Goal: Task Accomplishment & Management: Manage account settings

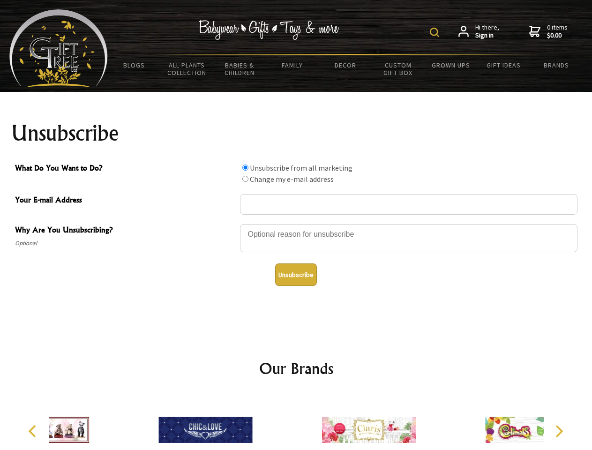
click at [436, 32] on img at bounding box center [433, 32] width 9 height 9
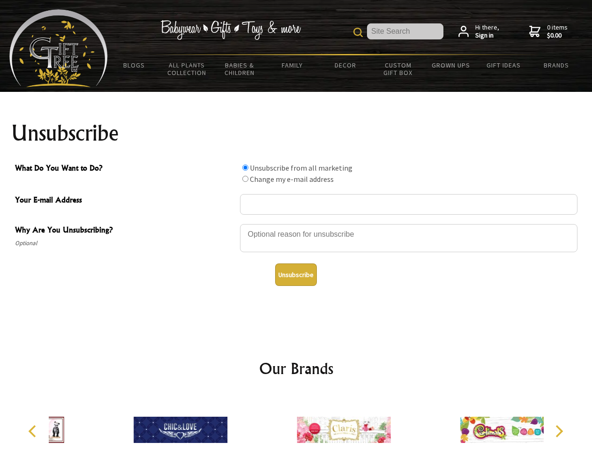
click at [296, 223] on div at bounding box center [408, 239] width 337 height 33
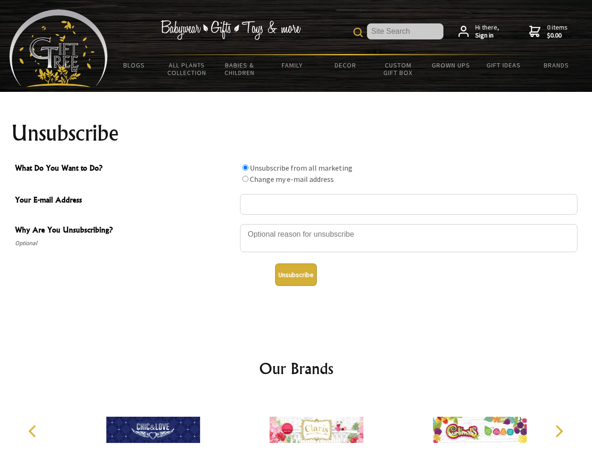
click at [245, 167] on input "What Do You Want to Do?" at bounding box center [245, 167] width 6 height 6
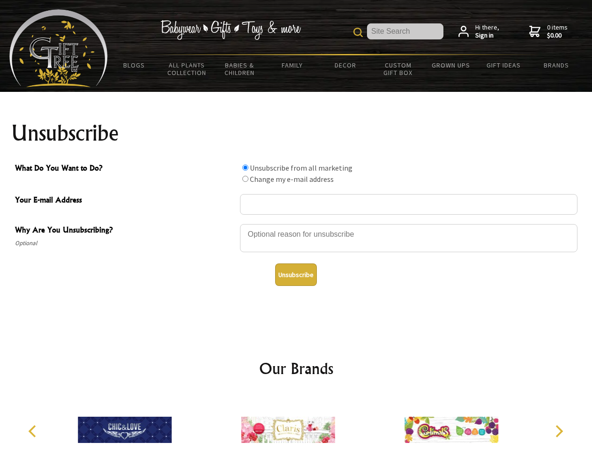
click at [245, 178] on input "What Do You Want to Do?" at bounding box center [245, 179] width 6 height 6
radio input "true"
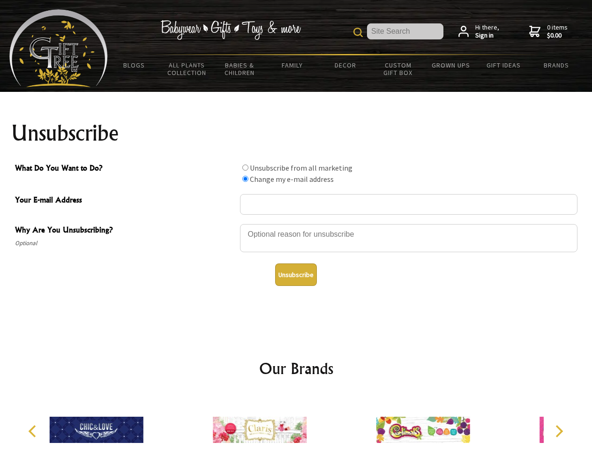
click at [296, 274] on button "Unsubscribe" at bounding box center [296, 274] width 42 height 22
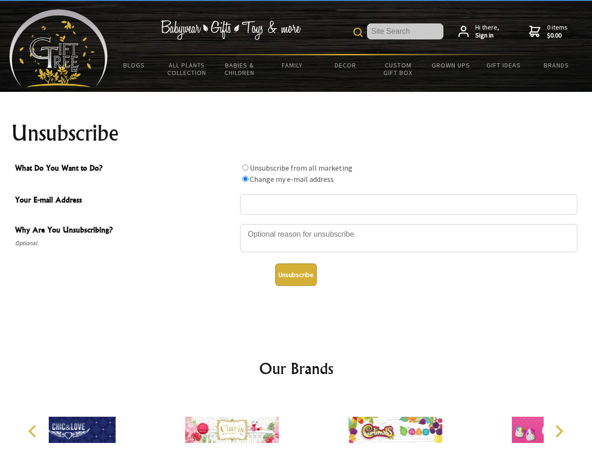
click at [296, 422] on div at bounding box center [231, 430] width 163 height 73
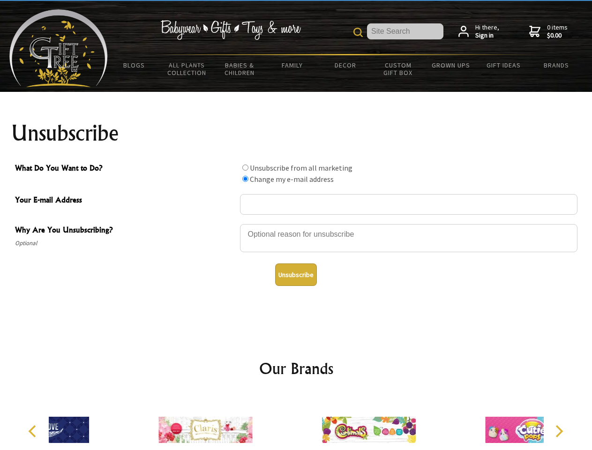
click at [34, 431] on icon "Previous" at bounding box center [33, 431] width 12 height 12
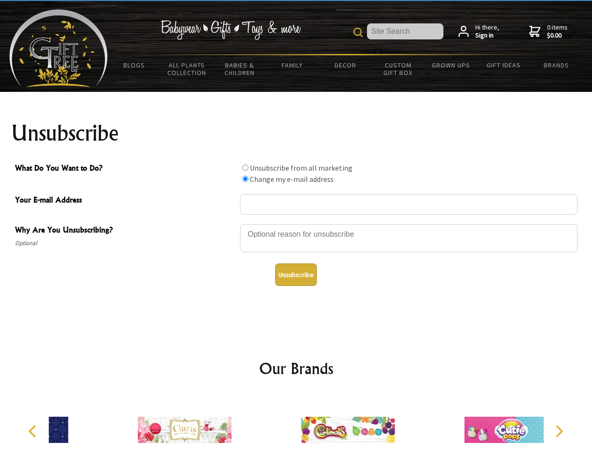
click at [558, 431] on icon "Next" at bounding box center [558, 431] width 12 height 12
